Goal: Task Accomplishment & Management: Manage account settings

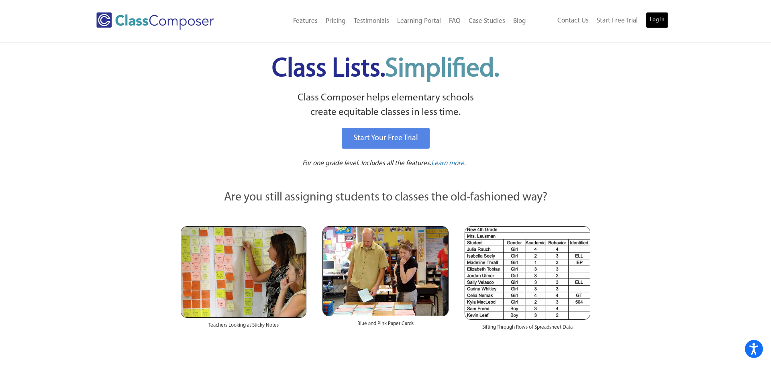
click at [654, 22] on link "Log In" at bounding box center [656, 20] width 23 height 16
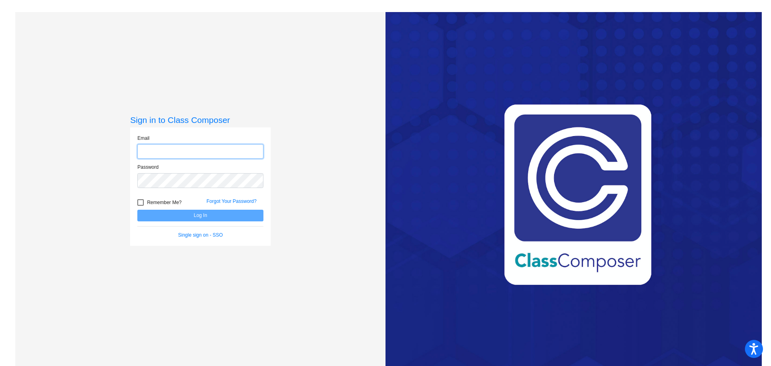
type input "[PERSON_NAME][EMAIL_ADDRESS][DOMAIN_NAME]"
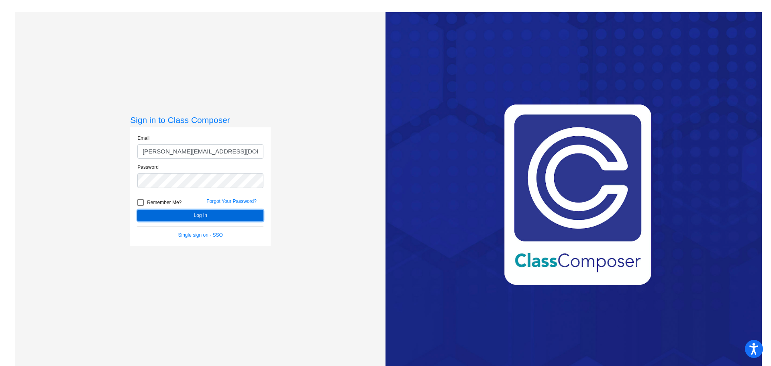
click at [211, 217] on button "Log In" at bounding box center [200, 215] width 126 height 12
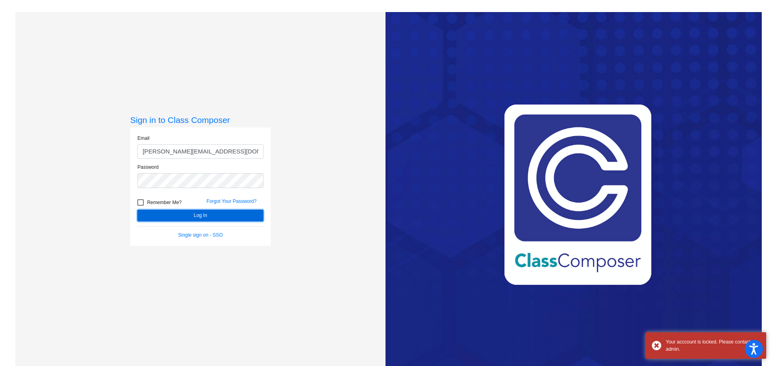
click at [211, 217] on button "Log In" at bounding box center [200, 215] width 126 height 12
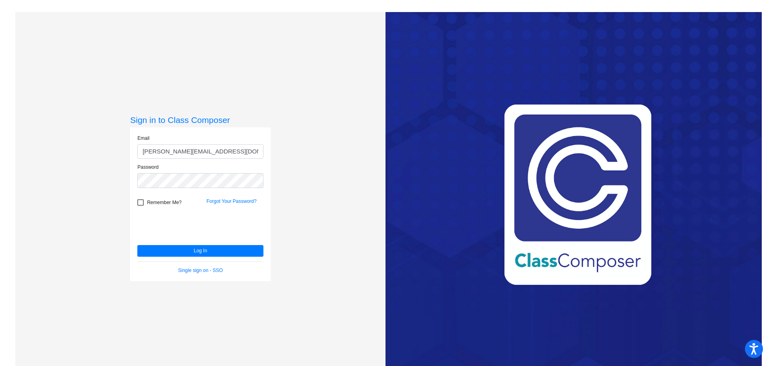
drag, startPoint x: 223, startPoint y: 39, endPoint x: 231, endPoint y: 2, distance: 37.8
click at [224, 39] on div "Sign in to Class Composer Email kathleen_samardzic@lkstevens.wednet.edu Passwor…" at bounding box center [200, 195] width 370 height 366
